Goal: Task Accomplishment & Management: Complete application form

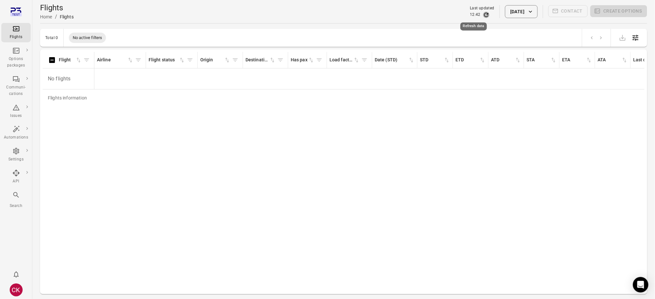
click at [485, 14] on icon "Refresh data" at bounding box center [487, 15] width 4 height 4
click at [66, 78] on link "HV100" at bounding box center [66, 76] width 14 height 5
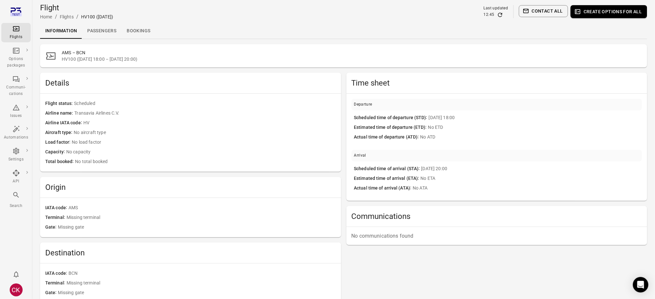
click at [97, 32] on link "Passengers" at bounding box center [101, 31] width 39 height 16
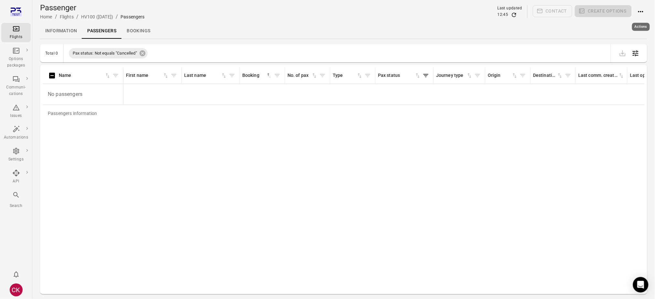
click at [642, 12] on icon "Actions" at bounding box center [641, 12] width 8 height 8
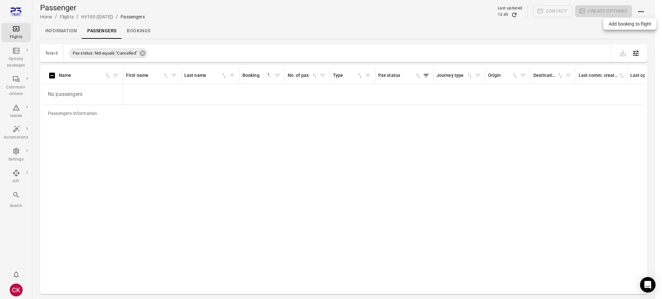
click at [627, 25] on span "Add booking to flight" at bounding box center [630, 24] width 43 height 6
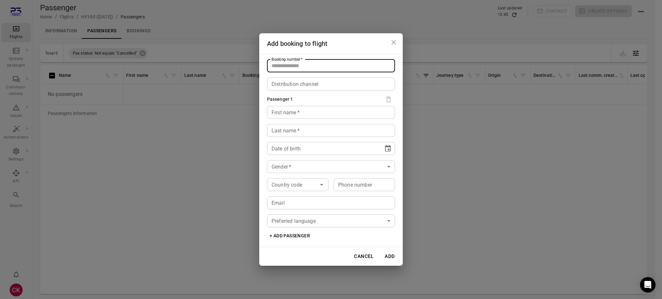
click at [295, 67] on input "Booking number   *" at bounding box center [331, 65] width 128 height 13
type input "******"
click at [273, 112] on input "First name   *" at bounding box center [331, 112] width 128 height 13
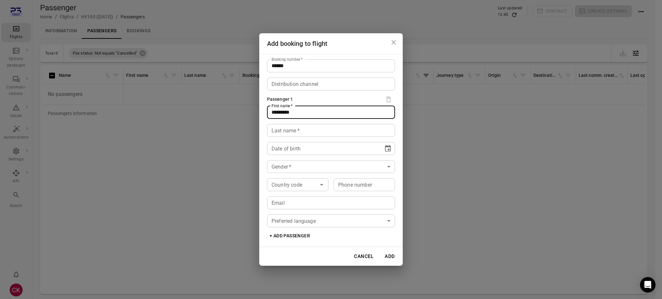
type input "*********"
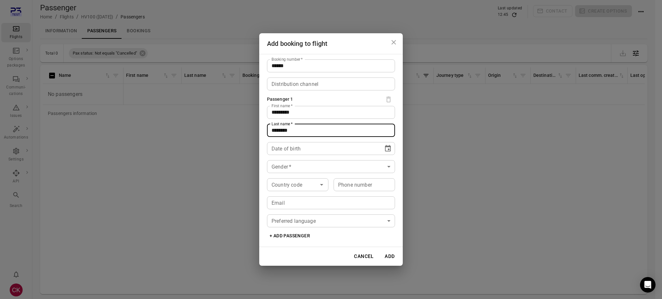
type input "********"
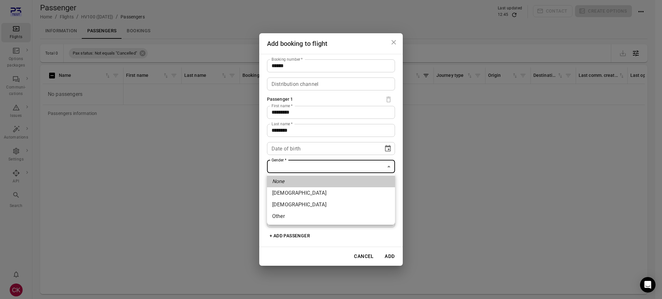
click at [296, 168] on body "Flights Options packages Communi-cations Issues Automations Settings API Search…" at bounding box center [331, 160] width 662 height 320
click at [284, 190] on li "[DEMOGRAPHIC_DATA]" at bounding box center [331, 193] width 128 height 12
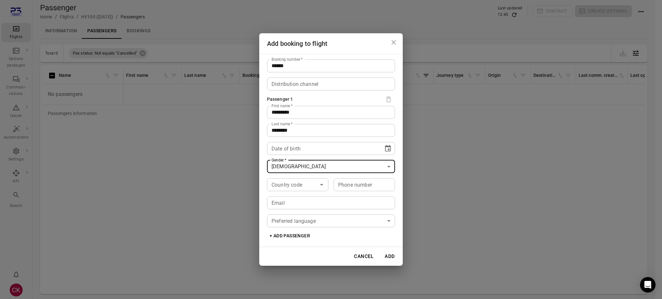
type input "******"
click at [283, 206] on input "Email" at bounding box center [331, 203] width 128 height 13
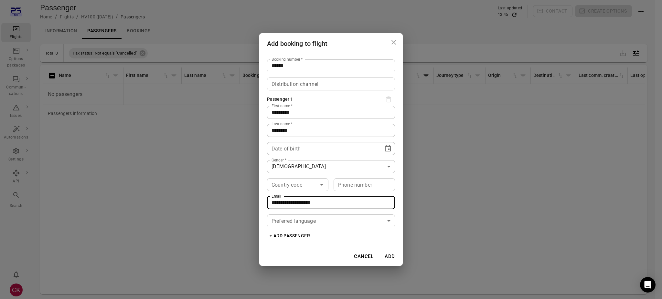
type input "**********"
click at [390, 257] on button "Add" at bounding box center [389, 257] width 21 height 14
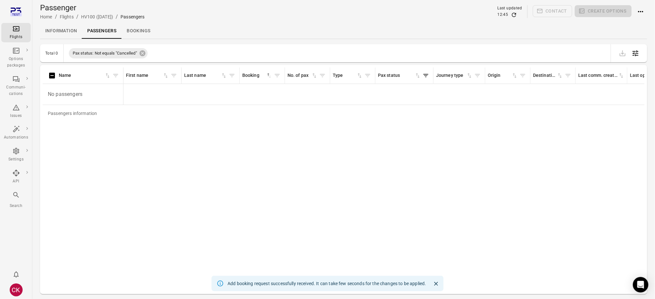
click at [516, 16] on icon "Refresh data" at bounding box center [514, 15] width 6 height 6
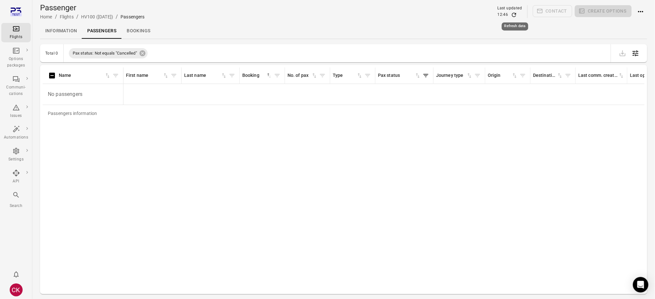
click at [516, 16] on icon "Refresh data" at bounding box center [514, 15] width 6 height 6
click at [52, 28] on link "Information" at bounding box center [61, 31] width 42 height 16
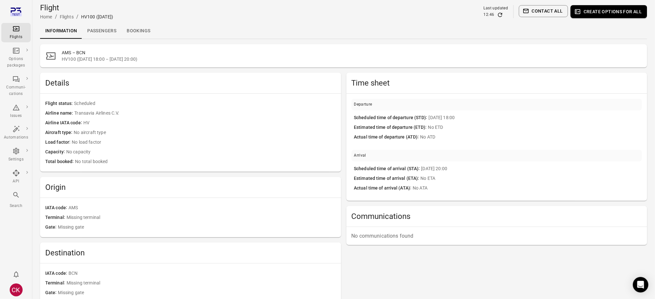
click at [108, 33] on link "Passengers" at bounding box center [101, 31] width 39 height 16
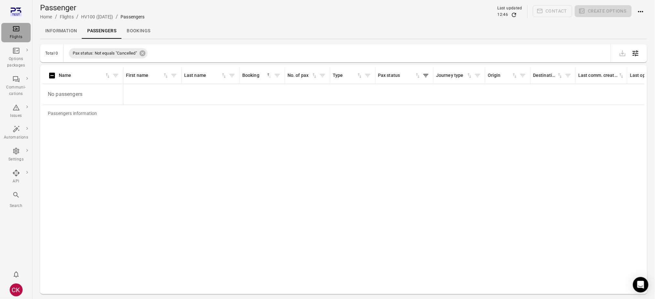
click at [17, 34] on div "Flights" at bounding box center [16, 37] width 24 height 6
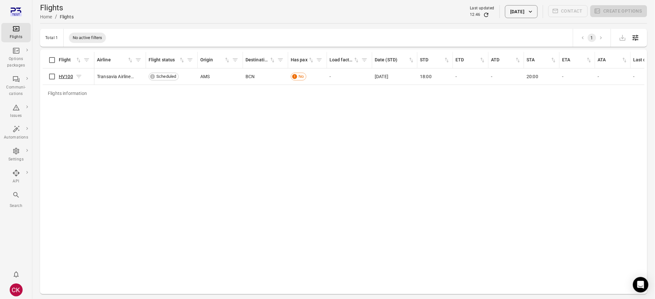
click at [67, 77] on link "HV100" at bounding box center [66, 76] width 14 height 5
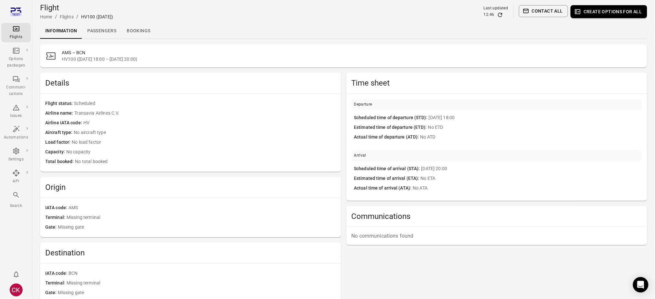
click at [107, 33] on link "Passengers" at bounding box center [101, 31] width 39 height 16
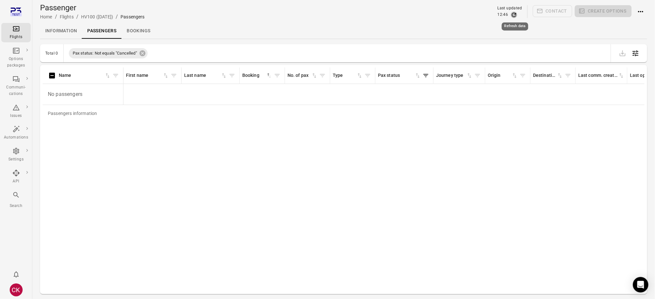
click at [516, 15] on icon "Refresh data" at bounding box center [514, 15] width 6 height 6
click at [64, 30] on link "Information" at bounding box center [61, 31] width 42 height 16
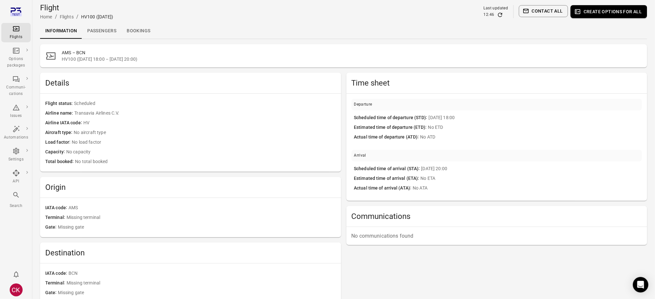
click at [106, 31] on link "Passengers" at bounding box center [101, 31] width 39 height 16
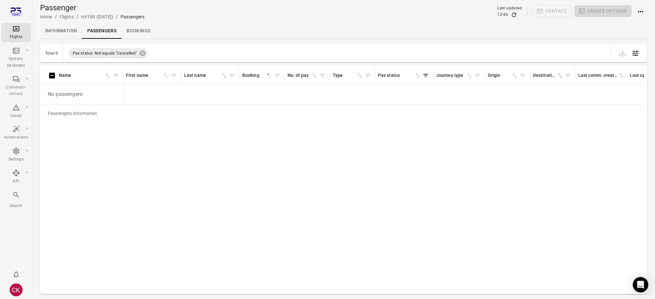
click at [52, 26] on link "Information" at bounding box center [61, 31] width 42 height 16
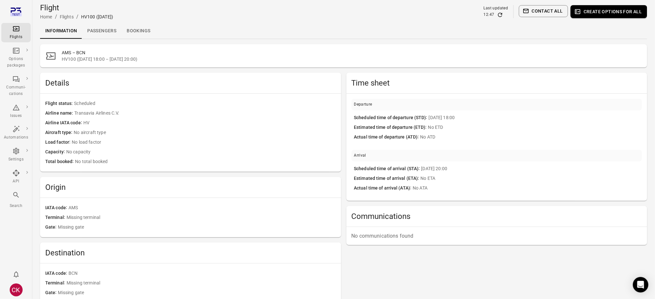
click at [108, 32] on link "Passengers" at bounding box center [101, 31] width 39 height 16
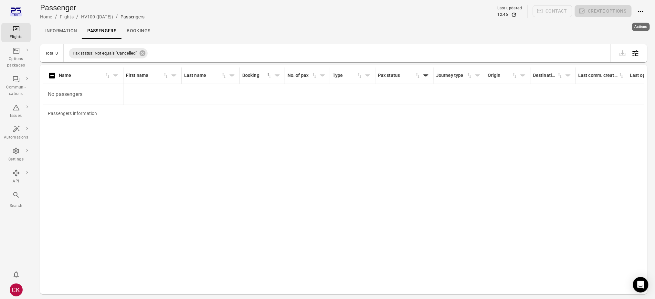
click at [645, 15] on icon "Actions" at bounding box center [641, 12] width 8 height 8
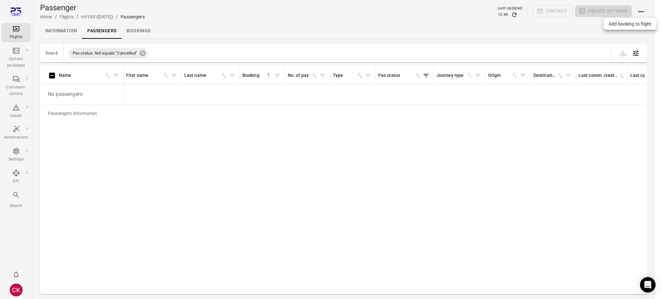
click at [638, 26] on span "Add booking to flight" at bounding box center [630, 24] width 43 height 6
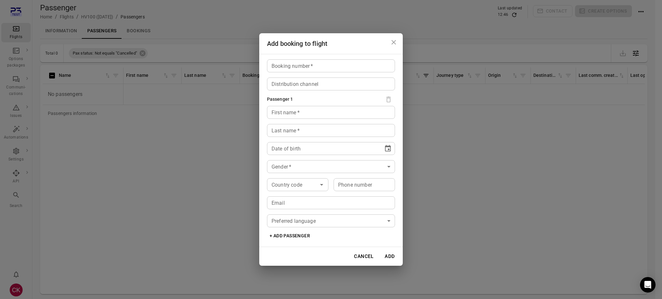
click at [320, 62] on input "Booking number   *" at bounding box center [331, 65] width 128 height 13
type input "******"
click at [290, 108] on div "First name   * First name   *" at bounding box center [331, 112] width 128 height 13
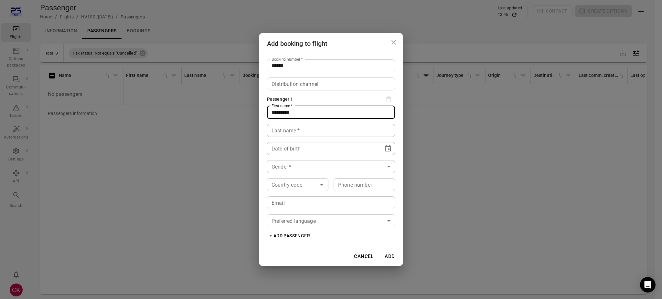
type input "*********"
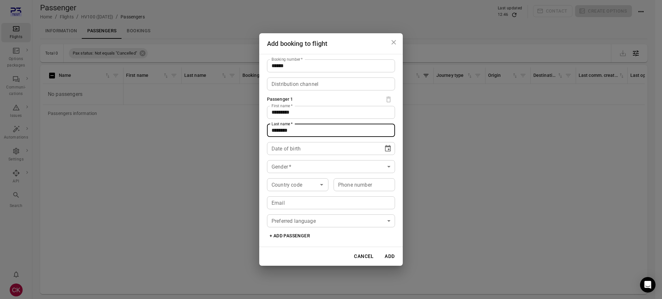
type input "********"
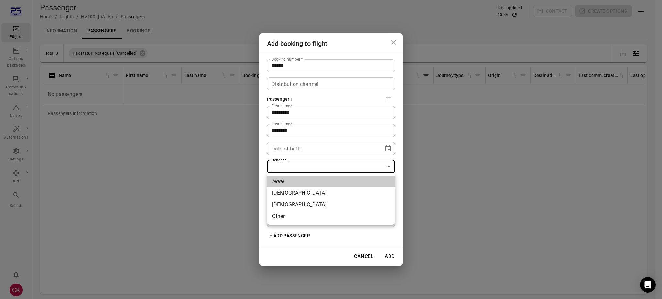
click at [283, 170] on body "Flights Options packages Communi-cations Issues Automations Settings API Search…" at bounding box center [331, 160] width 662 height 320
click at [280, 193] on li "[DEMOGRAPHIC_DATA]" at bounding box center [331, 193] width 128 height 12
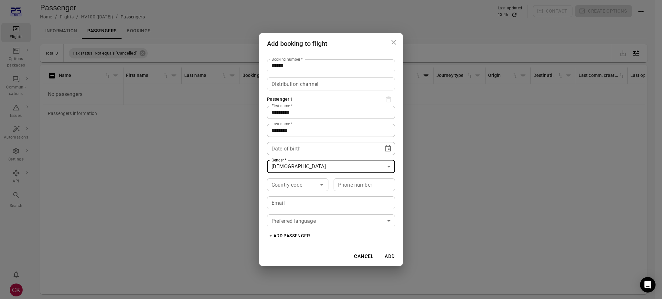
type input "******"
click at [390, 147] on icon "Choose date" at bounding box center [388, 149] width 8 height 8
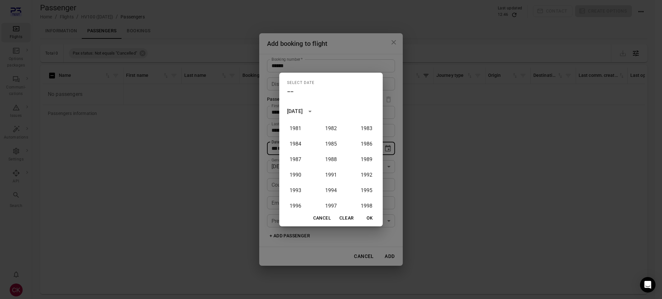
scroll to position [393, 0]
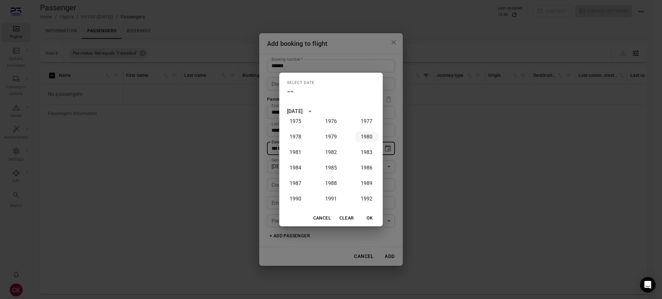
click at [364, 133] on button "1980" at bounding box center [366, 137] width 23 height 12
type input "**********"
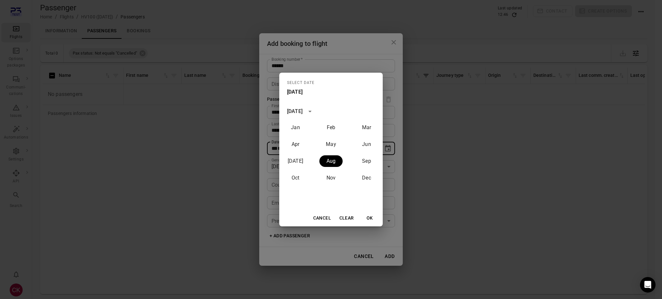
click at [370, 220] on button "OK" at bounding box center [369, 218] width 21 height 12
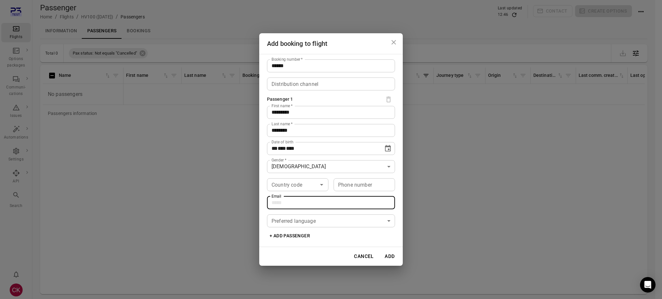
click at [346, 200] on input "Email" at bounding box center [331, 203] width 128 height 13
type input "**********"
click at [392, 257] on button "Add" at bounding box center [389, 257] width 21 height 14
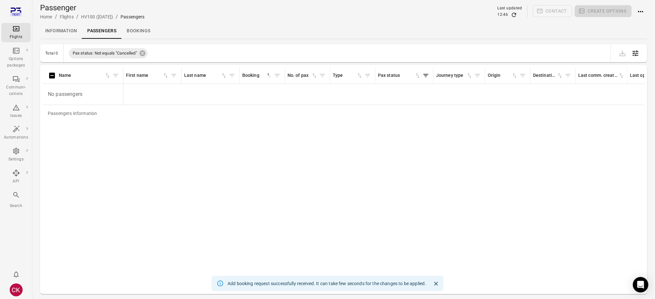
click at [446, 187] on div "Passengers information Name First name Last name Booking sorted ascending No. o…" at bounding box center [344, 180] width 602 height 224
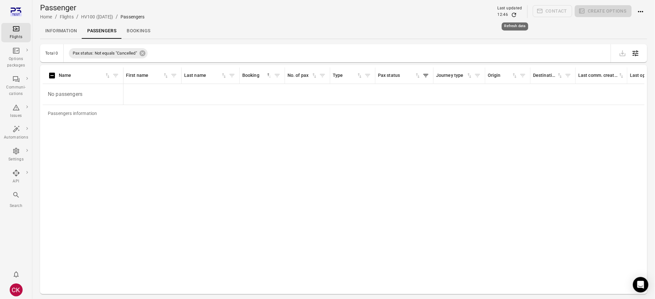
click at [515, 15] on icon "Refresh data" at bounding box center [514, 15] width 6 height 6
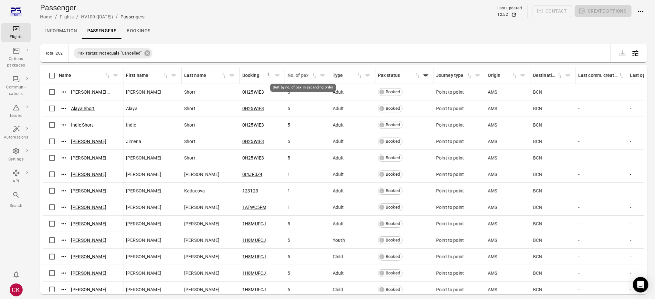
click at [314, 74] on icon "Sort by no. of pax in ascending order" at bounding box center [315, 75] width 4 height 5
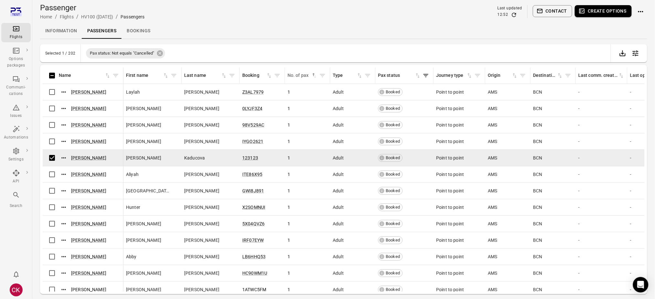
click at [600, 9] on button "Create options" at bounding box center [603, 11] width 57 height 12
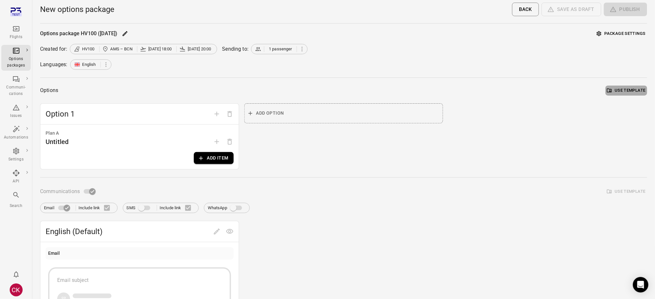
click at [628, 93] on button "Use template" at bounding box center [627, 91] width 42 height 10
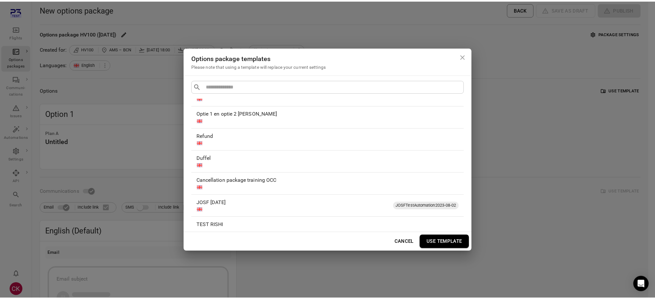
scroll to position [130, 0]
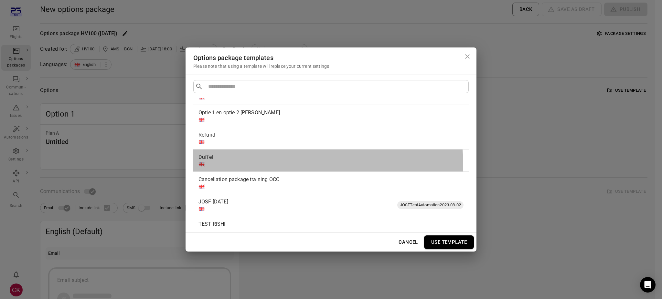
click at [228, 167] on div at bounding box center [329, 164] width 262 height 6
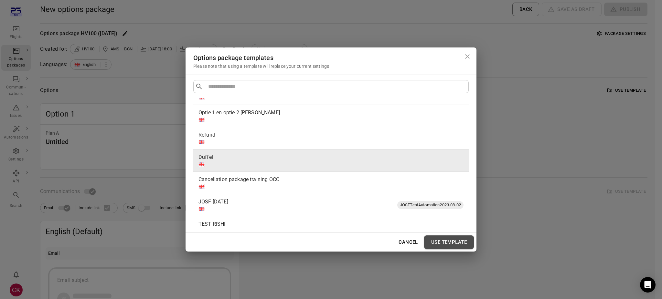
click at [443, 241] on button "Use template" at bounding box center [449, 243] width 50 height 14
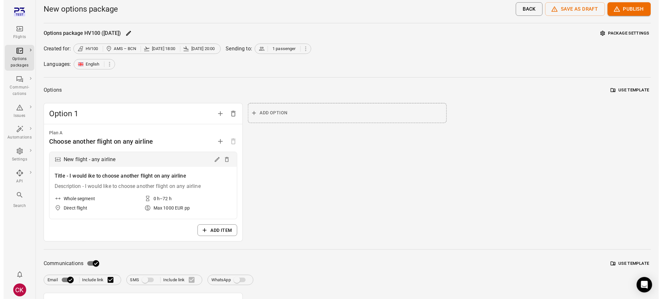
scroll to position [0, 0]
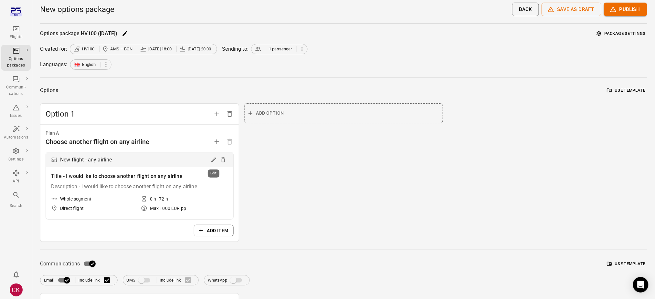
click at [215, 160] on icon "Edit" at bounding box center [213, 160] width 6 height 6
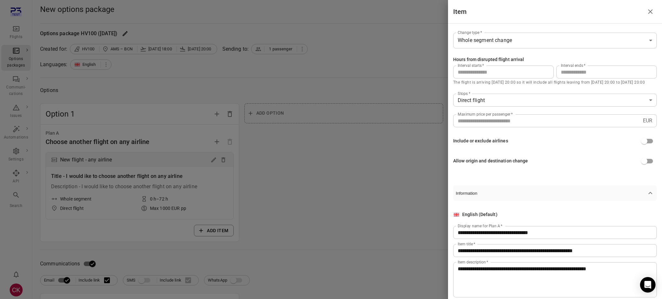
scroll to position [79, 0]
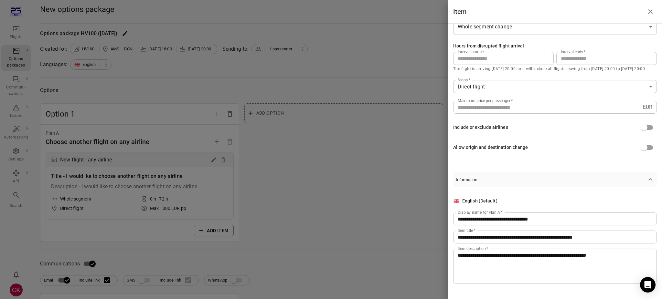
click at [407, 181] on div at bounding box center [331, 149] width 662 height 299
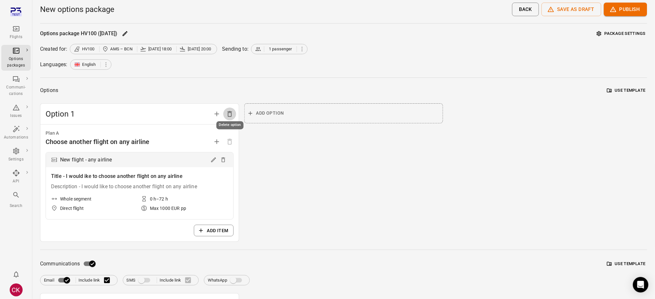
click at [231, 113] on icon "Delete option" at bounding box center [230, 114] width 5 height 6
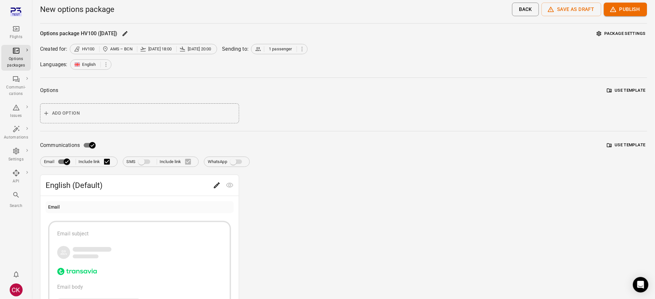
click at [624, 90] on button "Use template" at bounding box center [627, 91] width 42 height 10
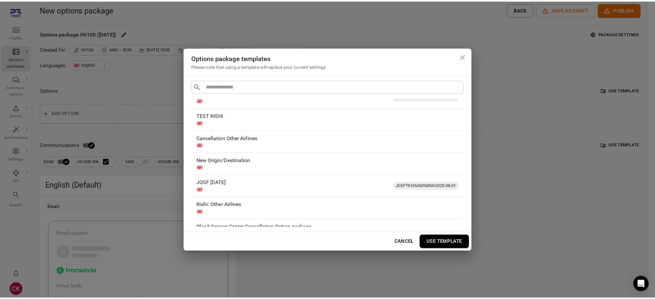
scroll to position [238, 0]
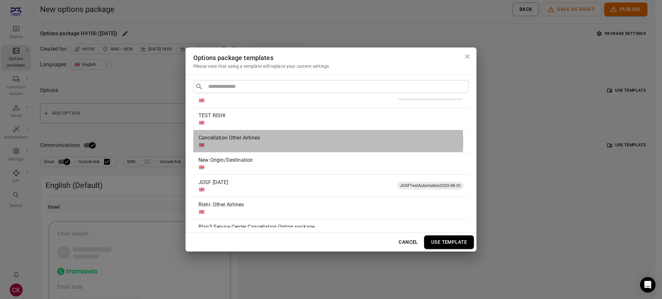
click at [327, 142] on div at bounding box center [329, 145] width 262 height 6
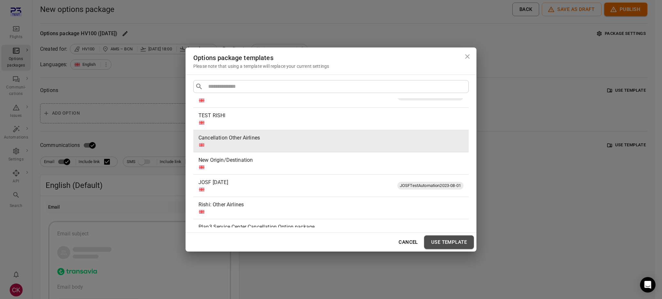
click at [435, 244] on button "Use template" at bounding box center [449, 243] width 50 height 14
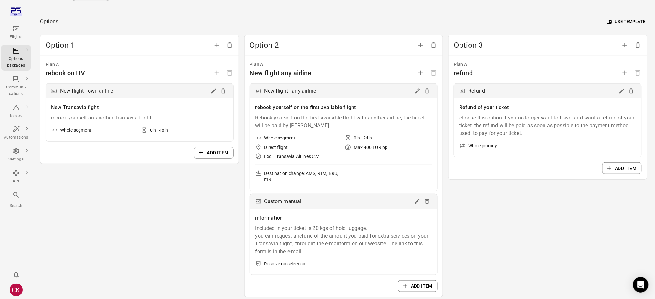
scroll to position [0, 0]
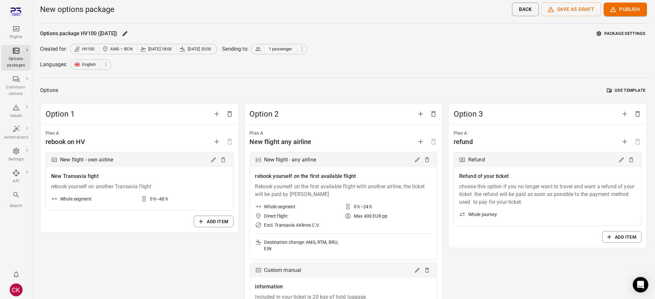
click at [625, 90] on button "Use template" at bounding box center [627, 91] width 42 height 10
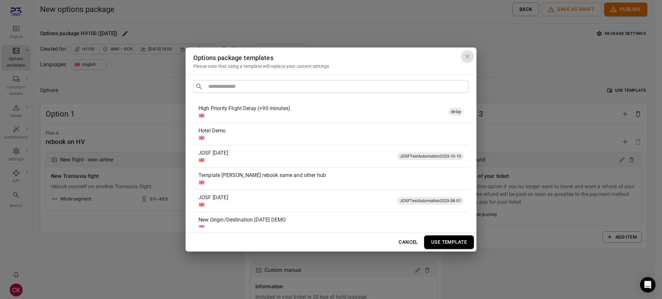
click at [469, 56] on icon "Close dialog" at bounding box center [468, 57] width 8 height 8
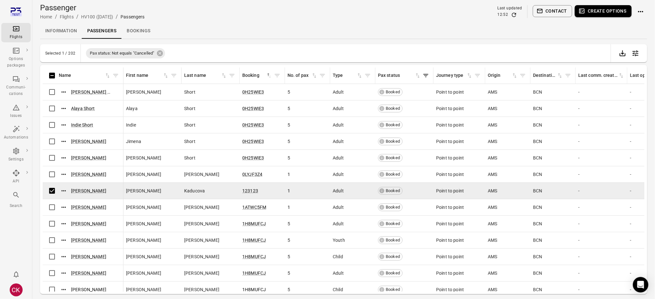
click at [587, 10] on button "Create options" at bounding box center [603, 11] width 57 height 12
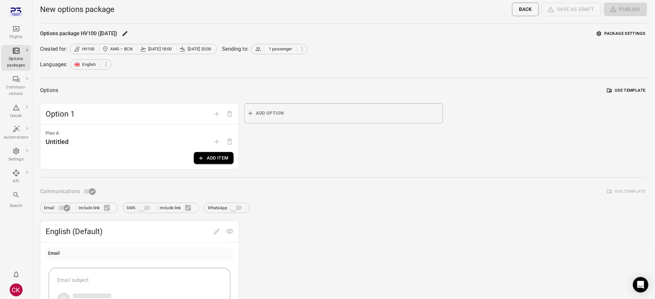
click at [222, 156] on button "Add item" at bounding box center [213, 158] width 39 height 12
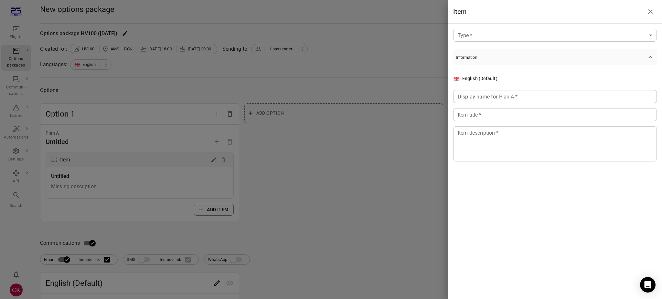
click at [479, 34] on body "Flights Options packages Communi-cations Issues Automations Settings API Search…" at bounding box center [331, 227] width 662 height 455
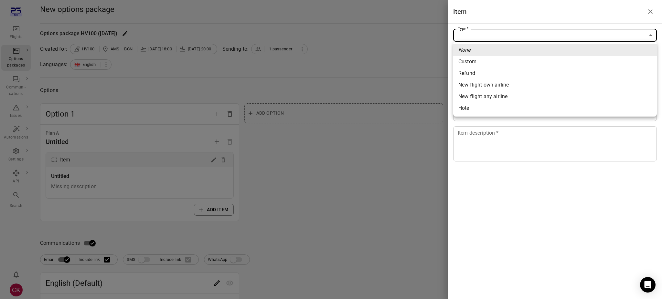
click at [474, 95] on span "New flight any airline" at bounding box center [554, 97] width 193 height 8
type input "**********"
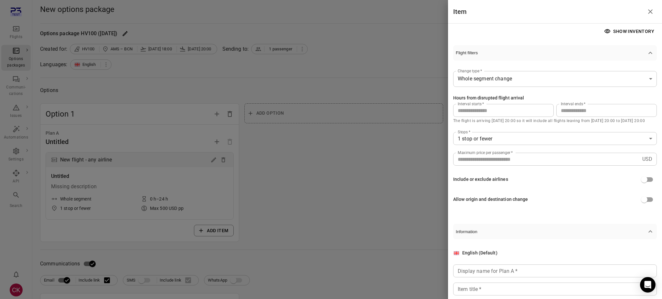
scroll to position [25, 0]
click at [609, 30] on button "Show inventory" at bounding box center [630, 33] width 54 height 12
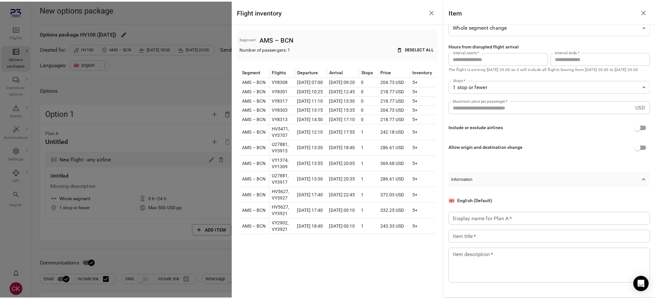
scroll to position [0, 0]
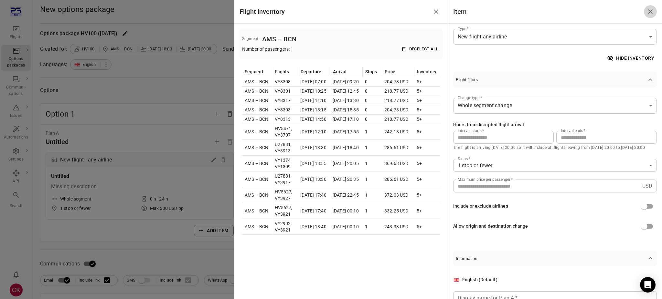
click at [652, 11] on icon "Close drawer" at bounding box center [650, 12] width 8 height 8
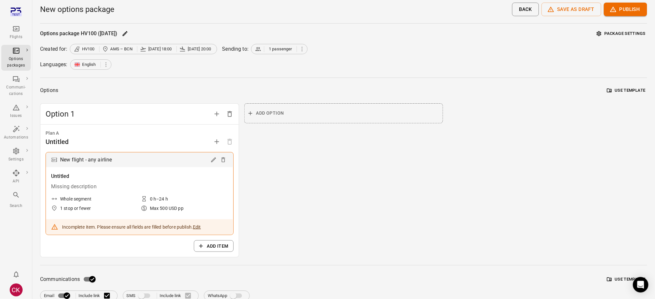
click at [16, 28] on icon "Main navigation" at bounding box center [16, 28] width 6 height 5
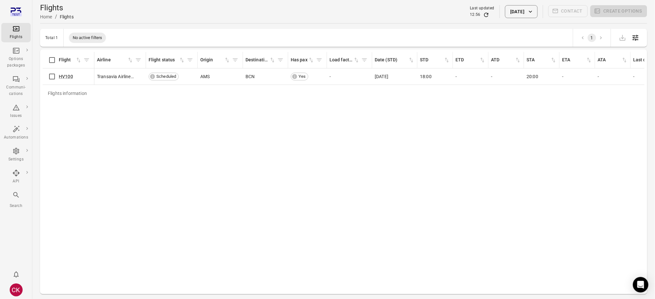
scroll to position [2, 0]
